Goal: Information Seeking & Learning: Learn about a topic

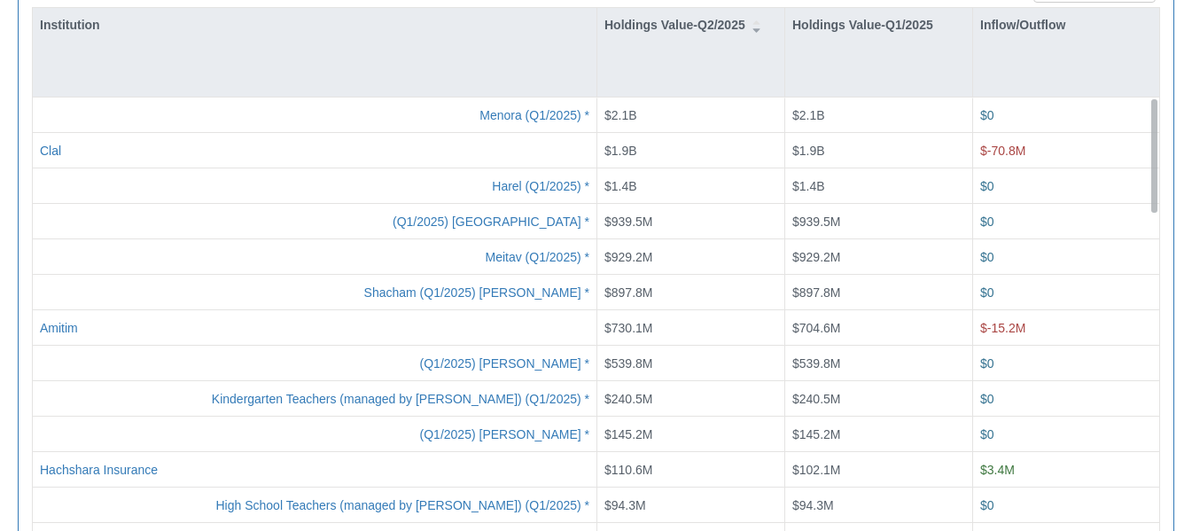
scroll to position [36, 632]
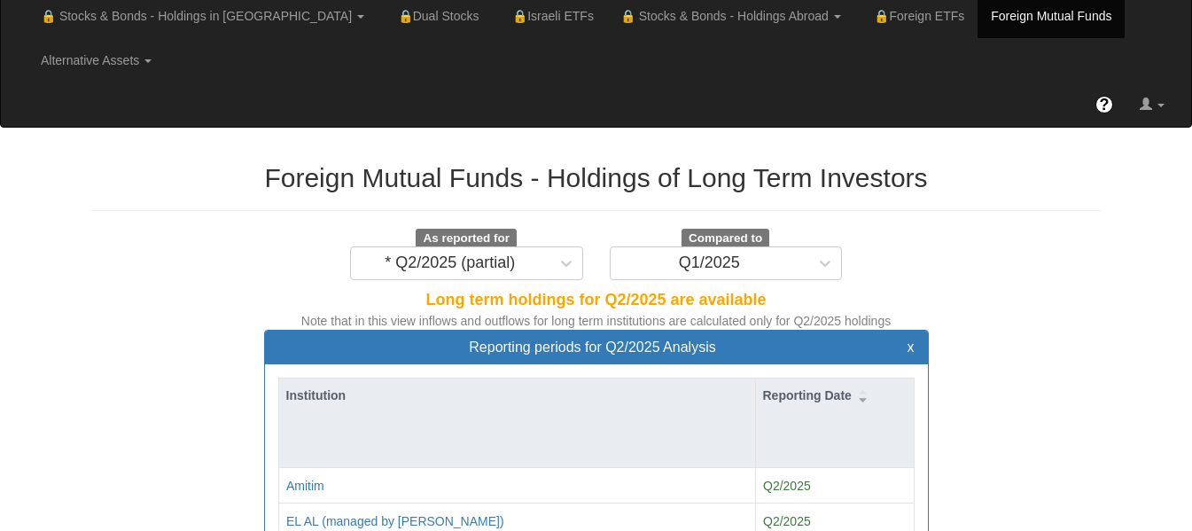
scroll to position [0, 0]
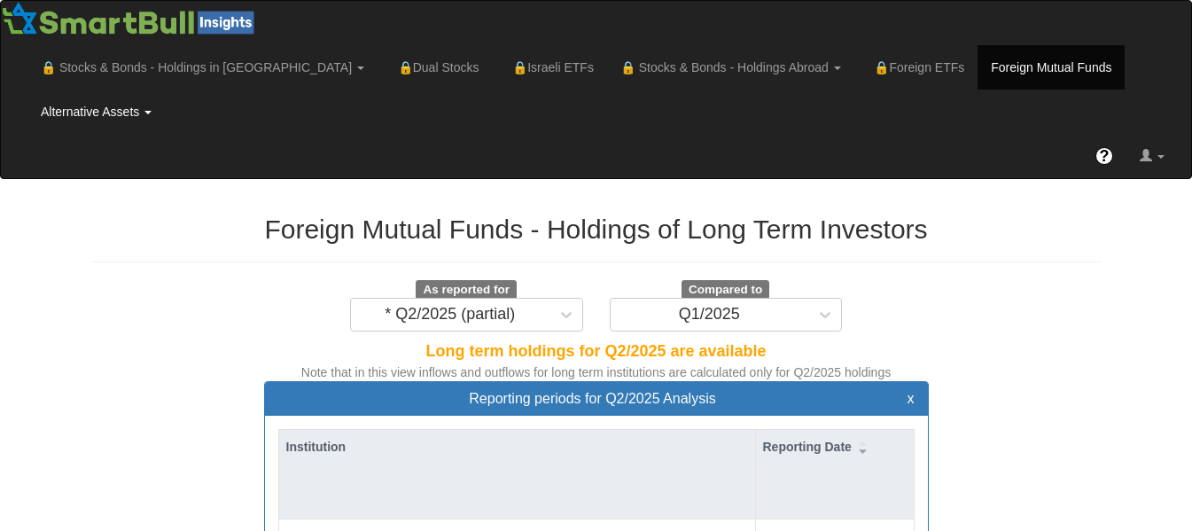
click at [165, 89] on link "Alternative Assets" at bounding box center [95, 111] width 137 height 44
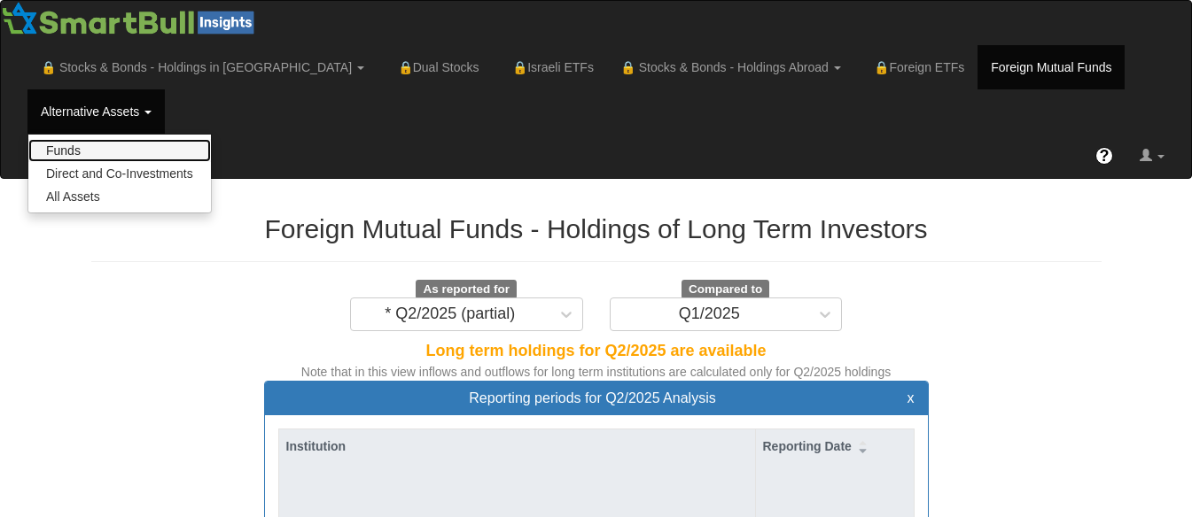
click at [211, 139] on link "Funds" at bounding box center [119, 150] width 182 height 23
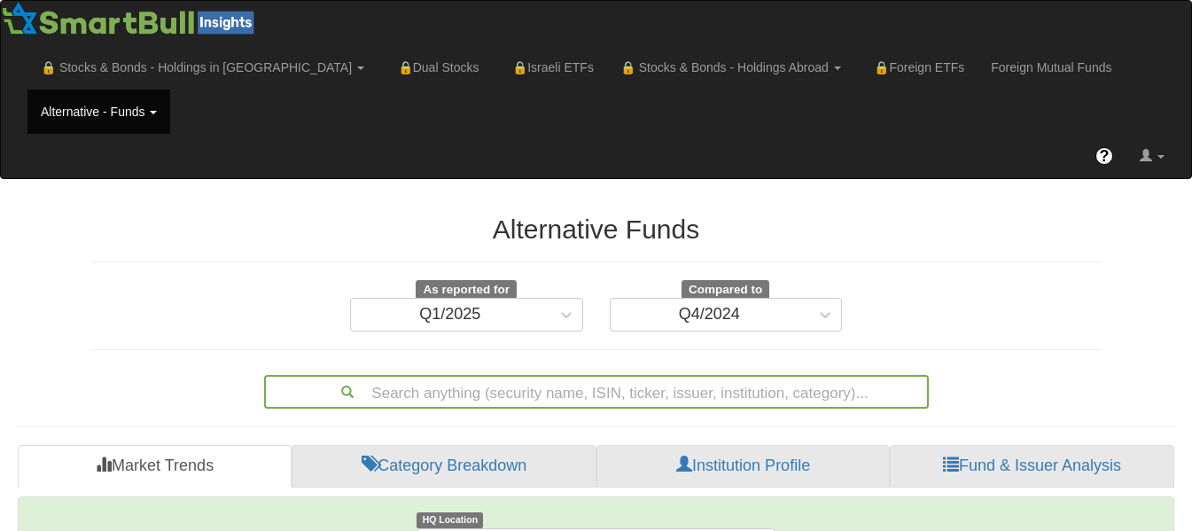
scroll to position [276, 0]
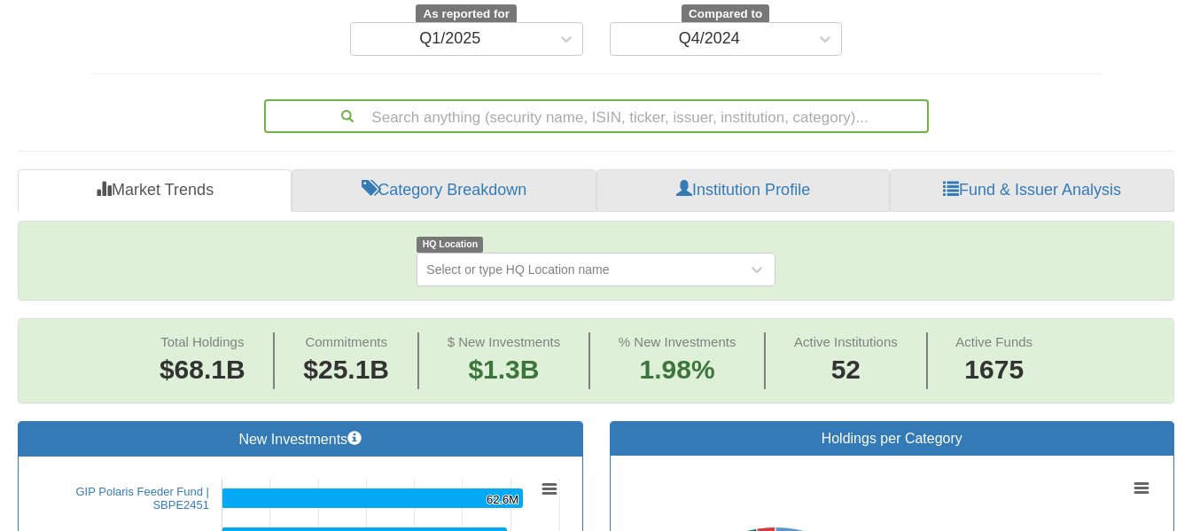
click at [845, 133] on div "Search anything (security name, ISIN, ticker, issuer, institution, category)..." at bounding box center [596, 116] width 664 height 34
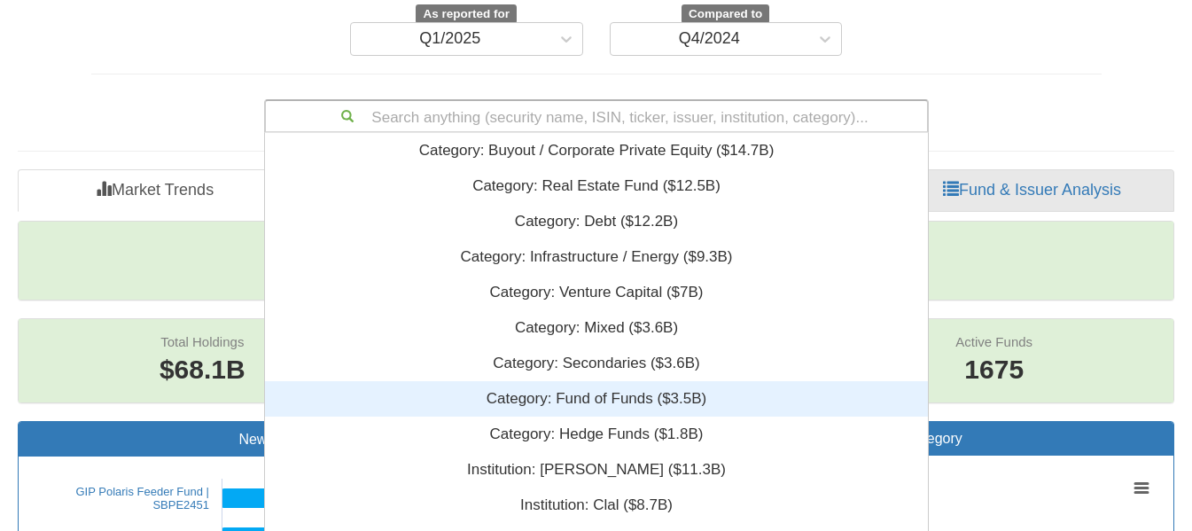
scroll to position [428, 649]
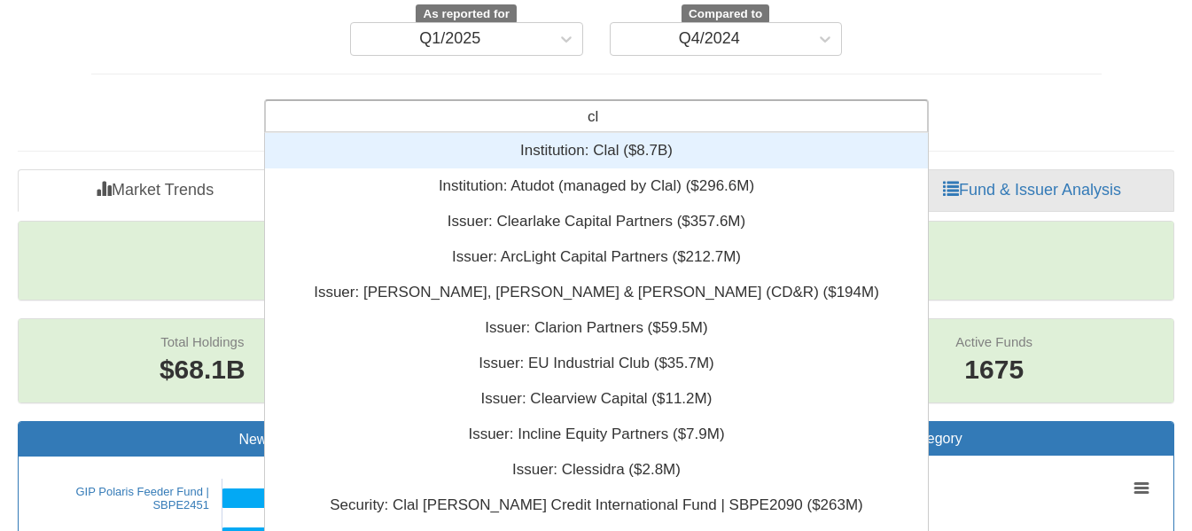
type input "clo"
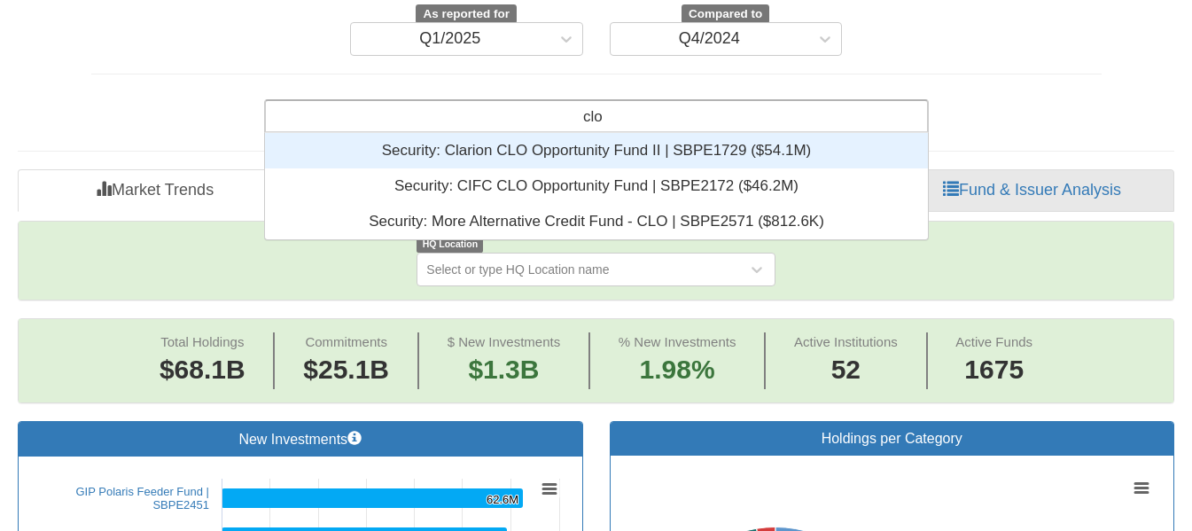
scroll to position [93, 649]
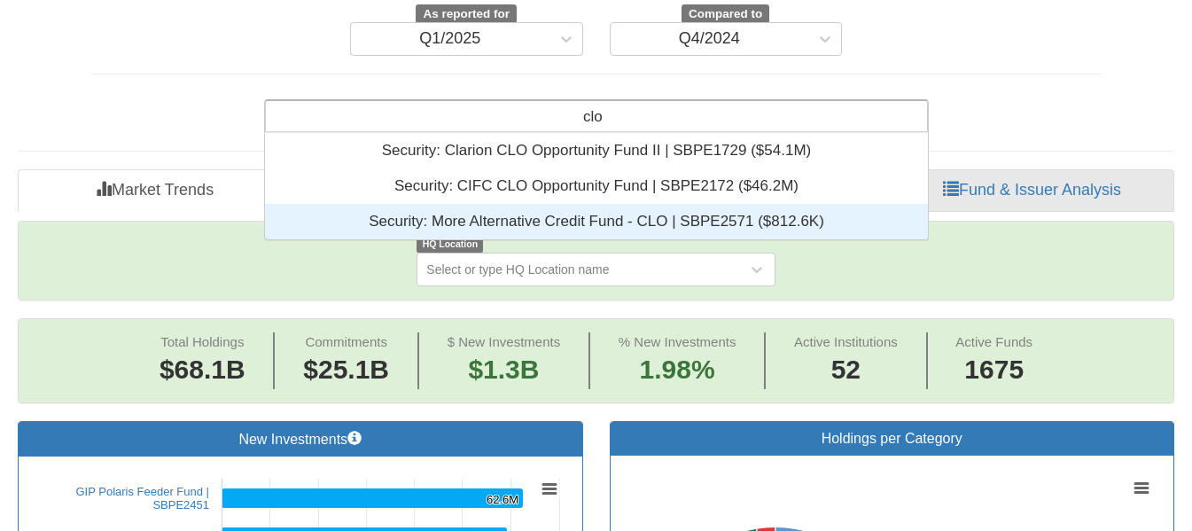
click at [626, 204] on div "Security: ‎More Alternative Credit Fund - CLO | SBPE2571 ‎($812.6K)‏" at bounding box center [596, 221] width 663 height 35
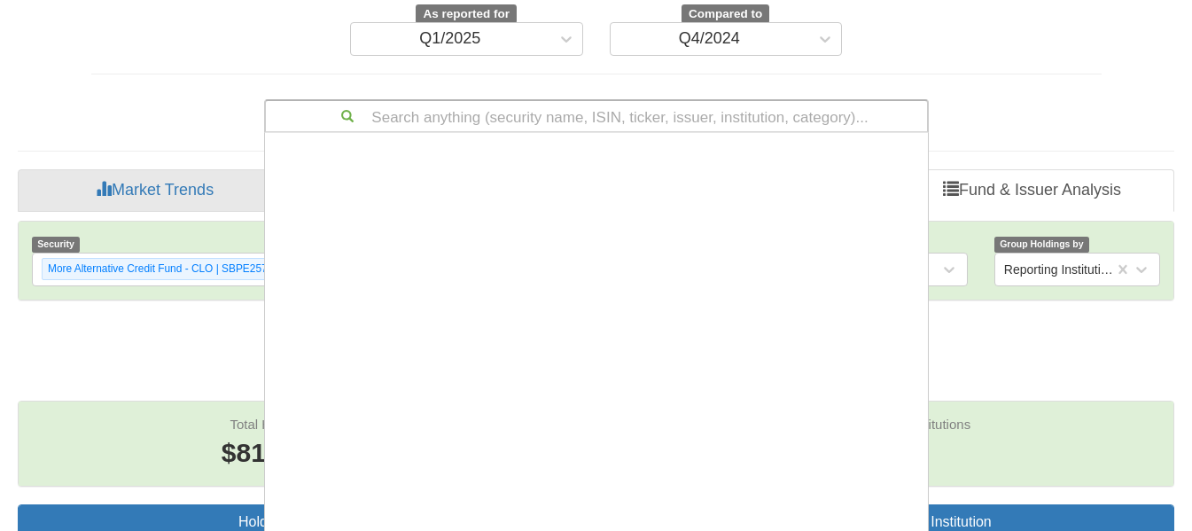
scroll to position [428, 649]
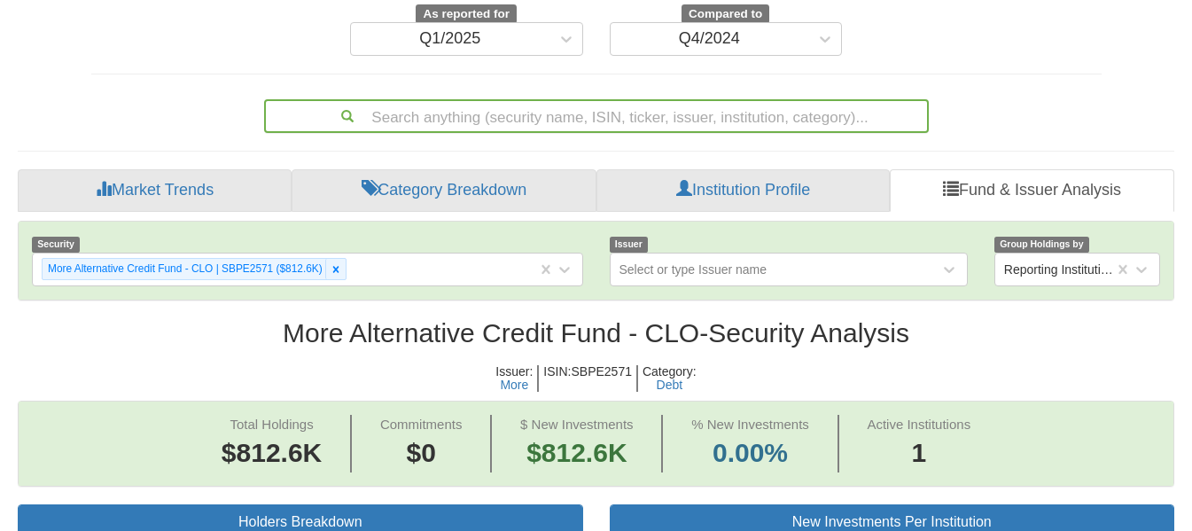
click at [1055, 356] on span "Issuer : More ISIN : SBPE2571 Category : Debt" at bounding box center [596, 378] width 1156 height 45
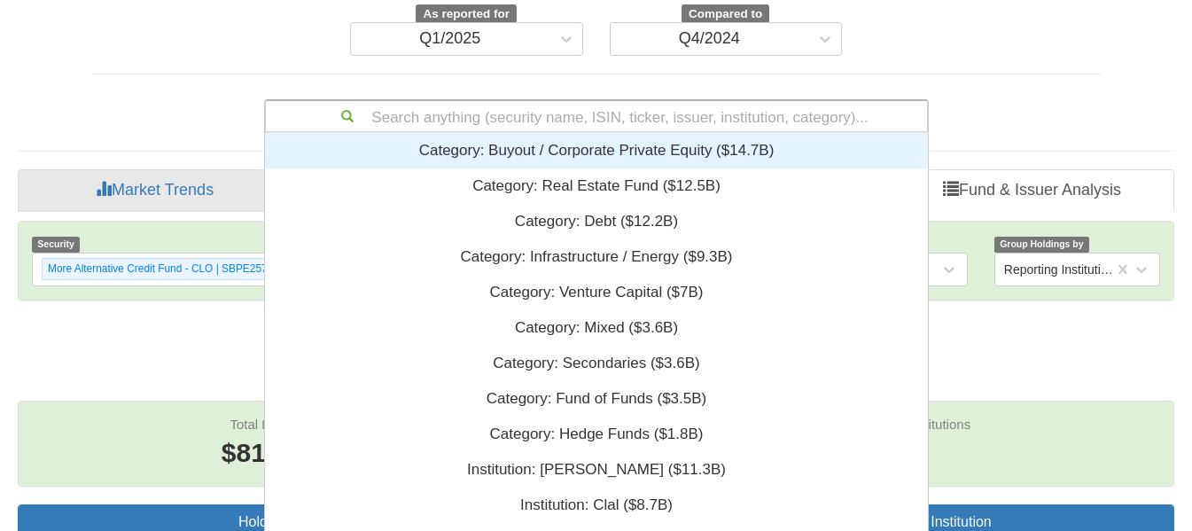
click at [753, 101] on div "Search anything (security name, ISIN, ticker, issuer, institution, category)..." at bounding box center [596, 116] width 661 height 30
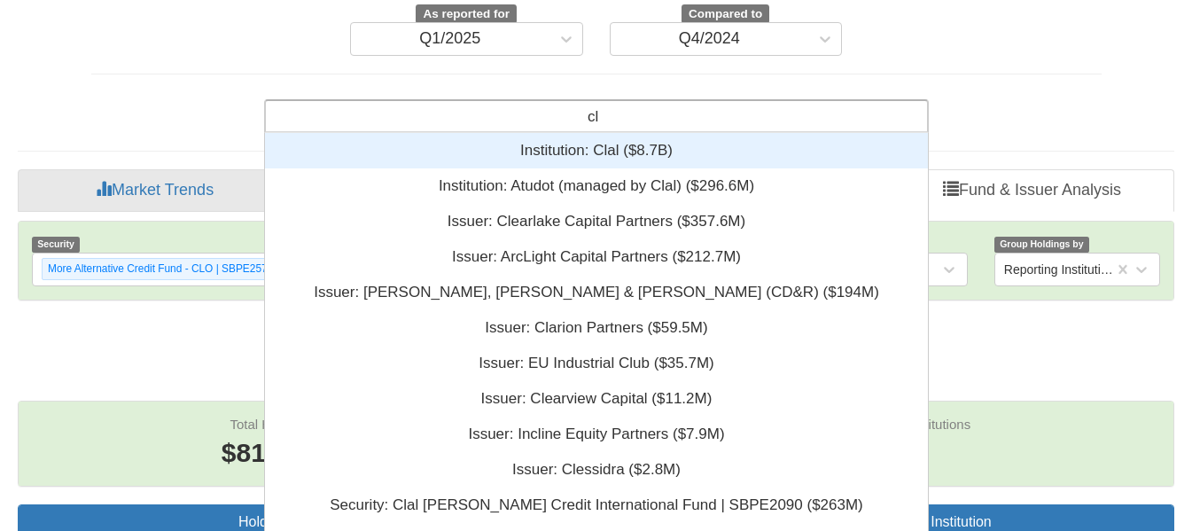
type input "clo"
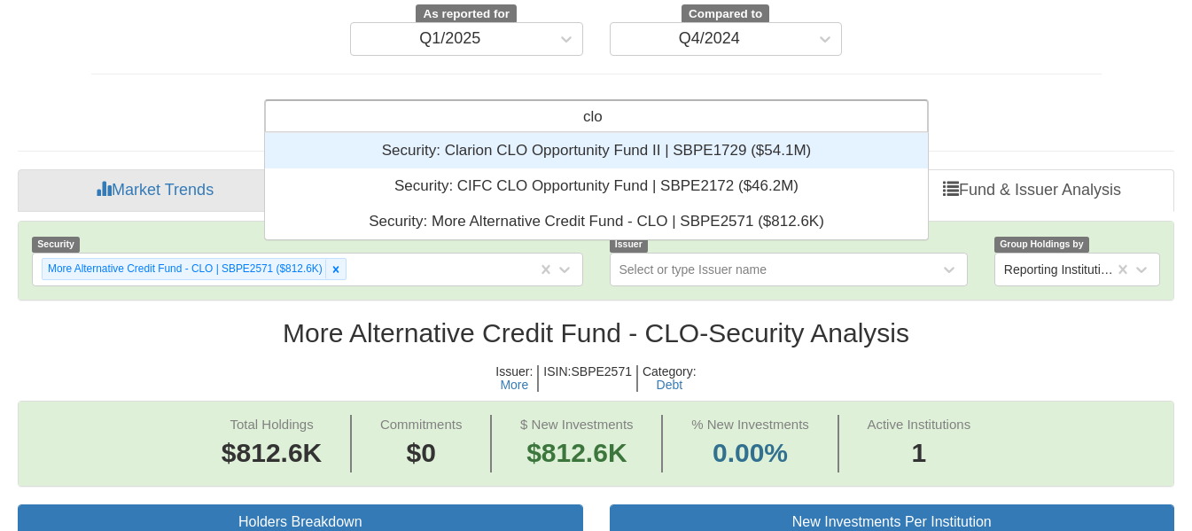
scroll to position [93, 649]
click at [667, 133] on div "Security: ‎Clarion CLO Opportunity Fund II | SBPE1729 ‎($54.1M)‏" at bounding box center [596, 150] width 663 height 35
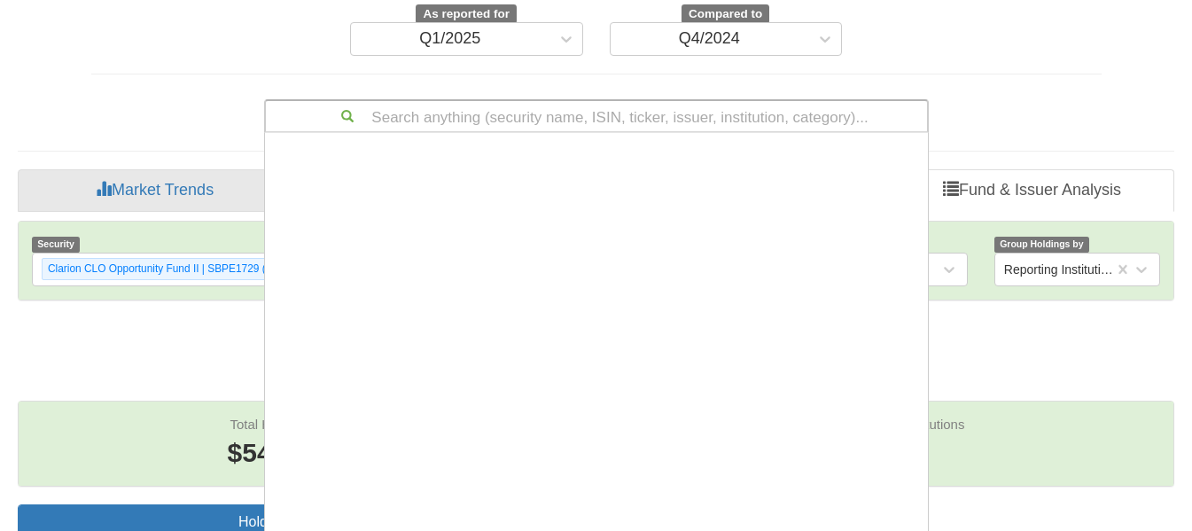
scroll to position [428, 649]
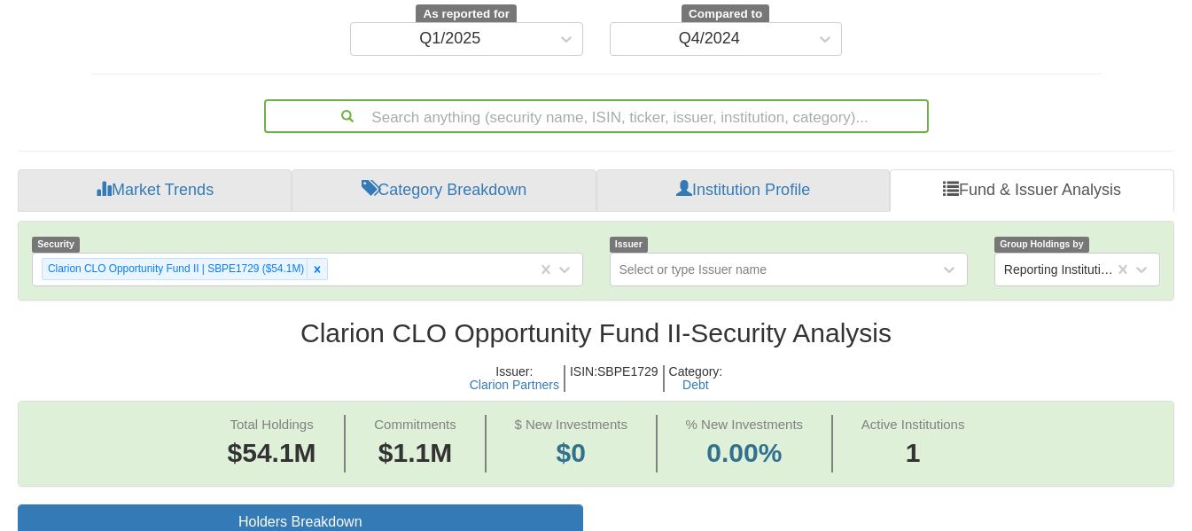
click at [966, 356] on span "Issuer : Clarion Partners ISIN : SBPE1729 Category : Debt" at bounding box center [596, 378] width 1156 height 45
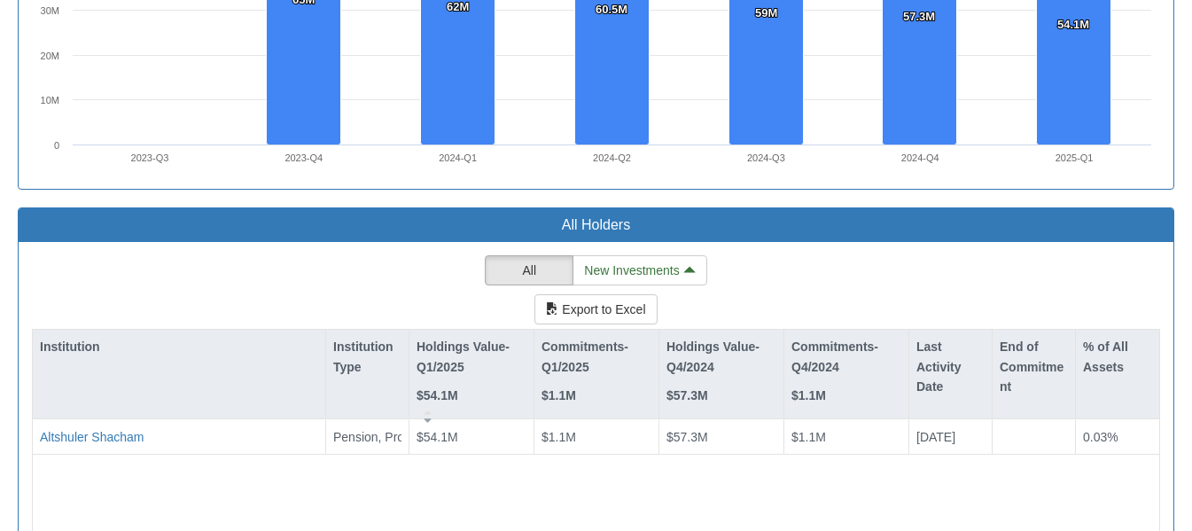
scroll to position [1445, 0]
